Goal: Check status

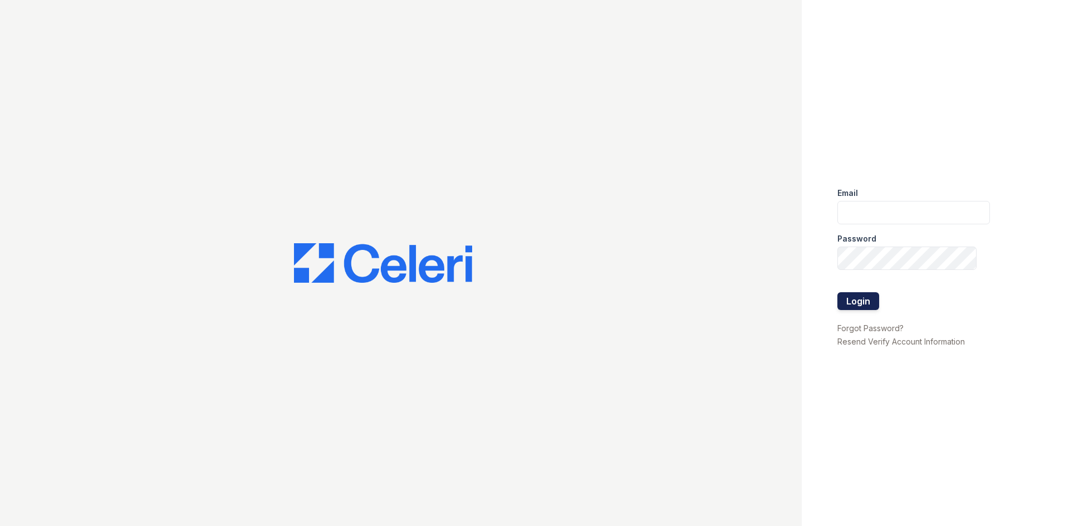
type input "grosariogaro@trinity-pm.com"
click at [877, 305] on button "Login" at bounding box center [859, 301] width 42 height 18
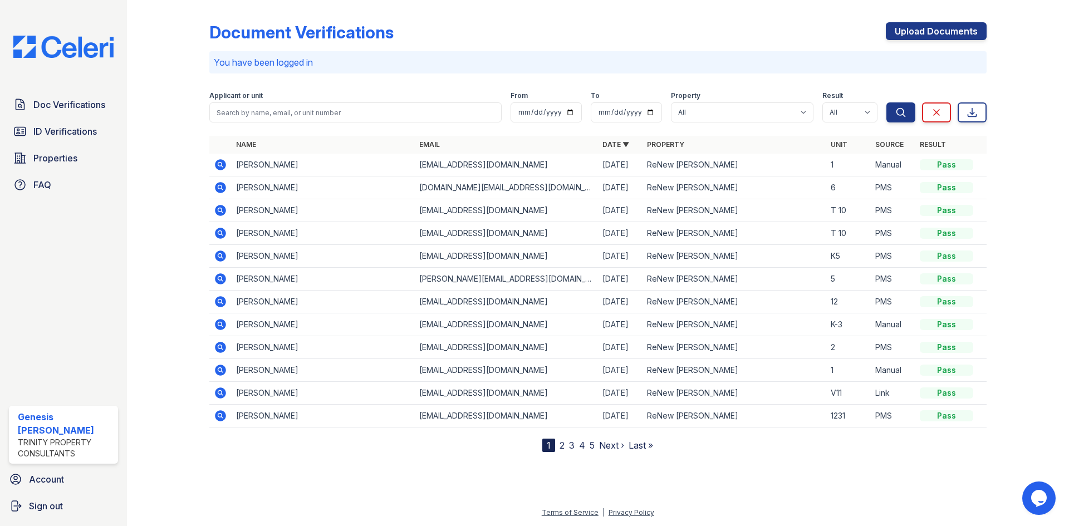
click at [222, 163] on icon at bounding box center [220, 164] width 11 height 11
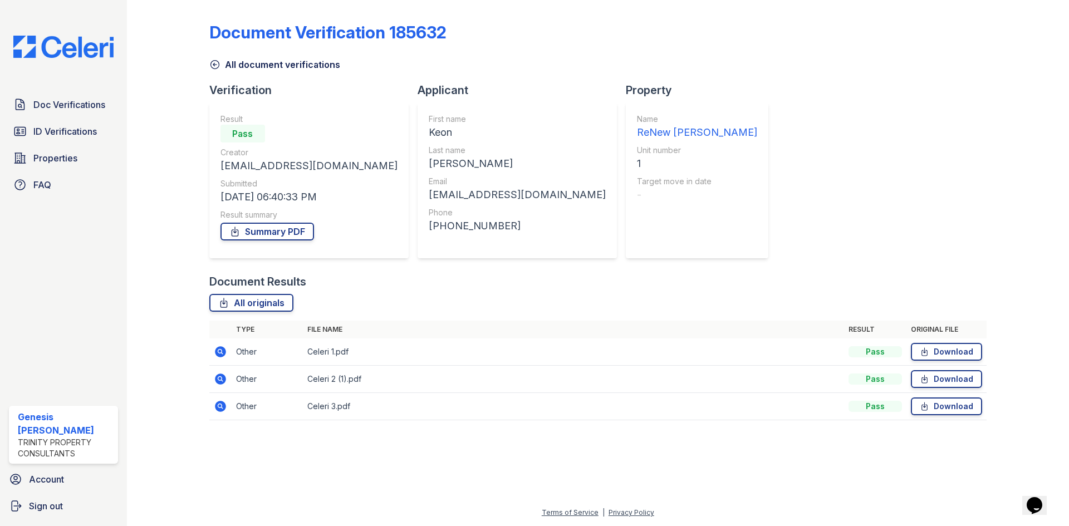
click at [218, 63] on icon at bounding box center [214, 64] width 11 height 11
